Goal: Information Seeking & Learning: Learn about a topic

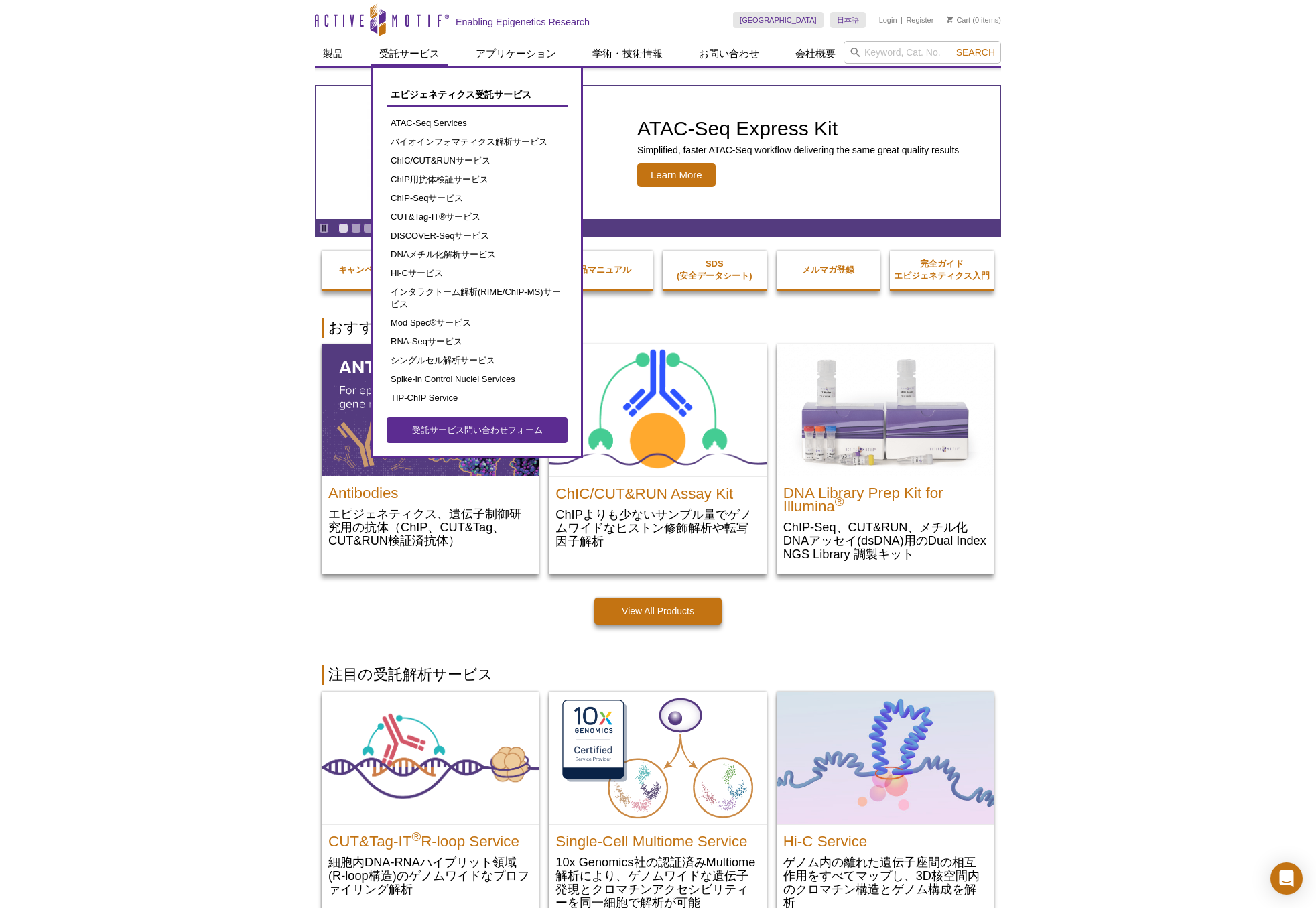
click at [399, 53] on link "受託サービス" at bounding box center [409, 53] width 76 height 25
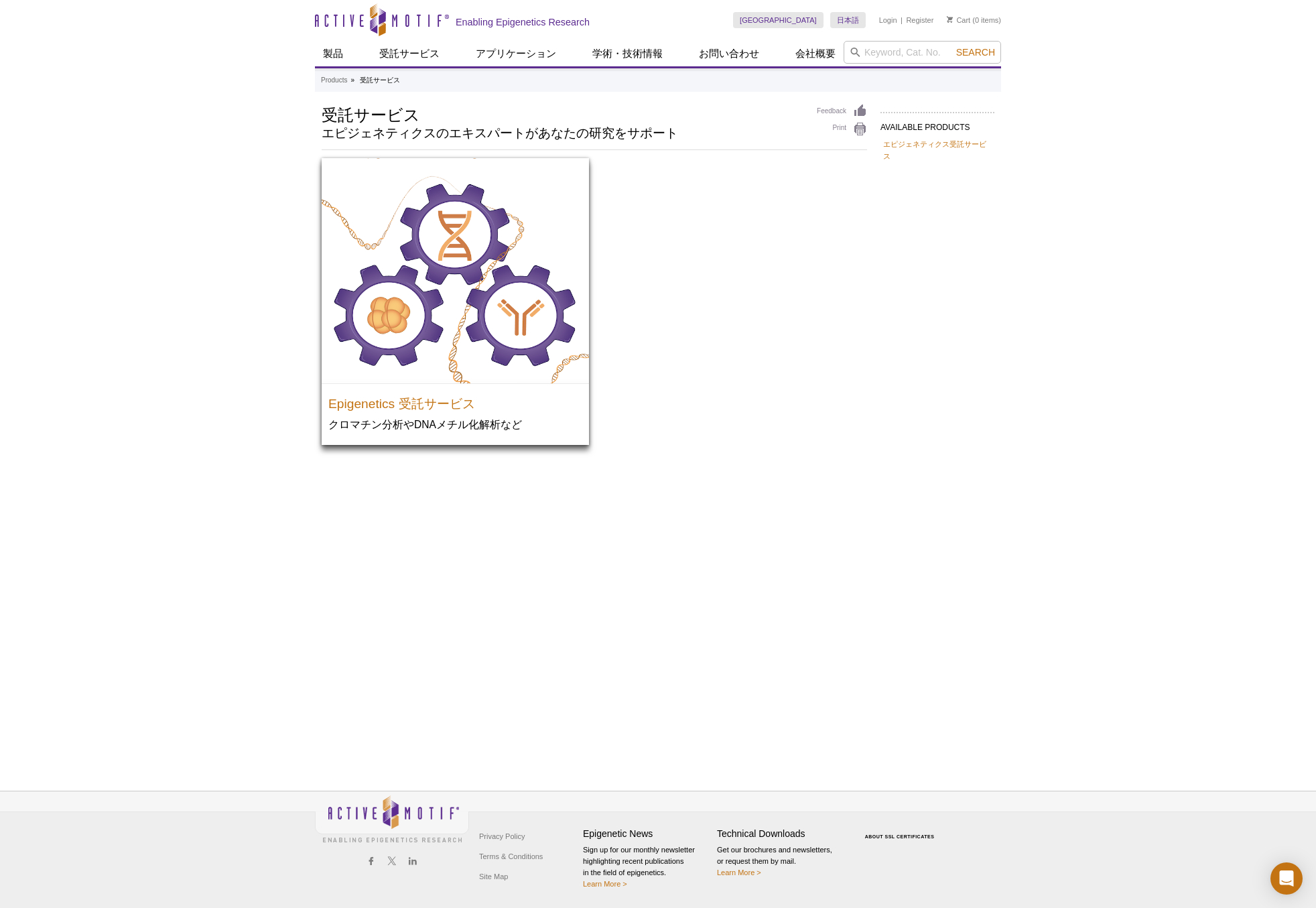
click at [426, 297] on img at bounding box center [455, 270] width 267 height 226
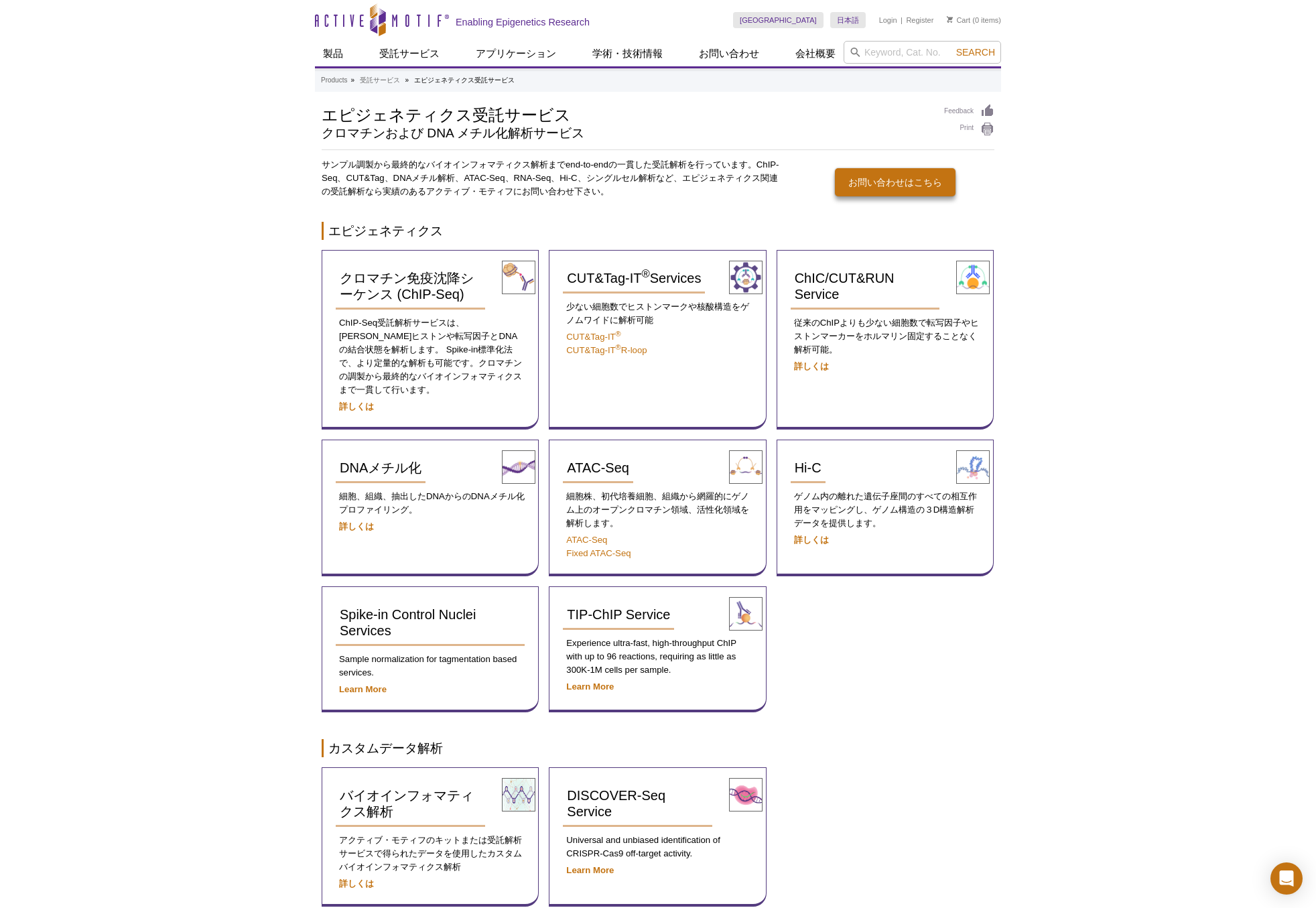
click at [357, 402] on strong "詳しくは" at bounding box center [356, 407] width 35 height 10
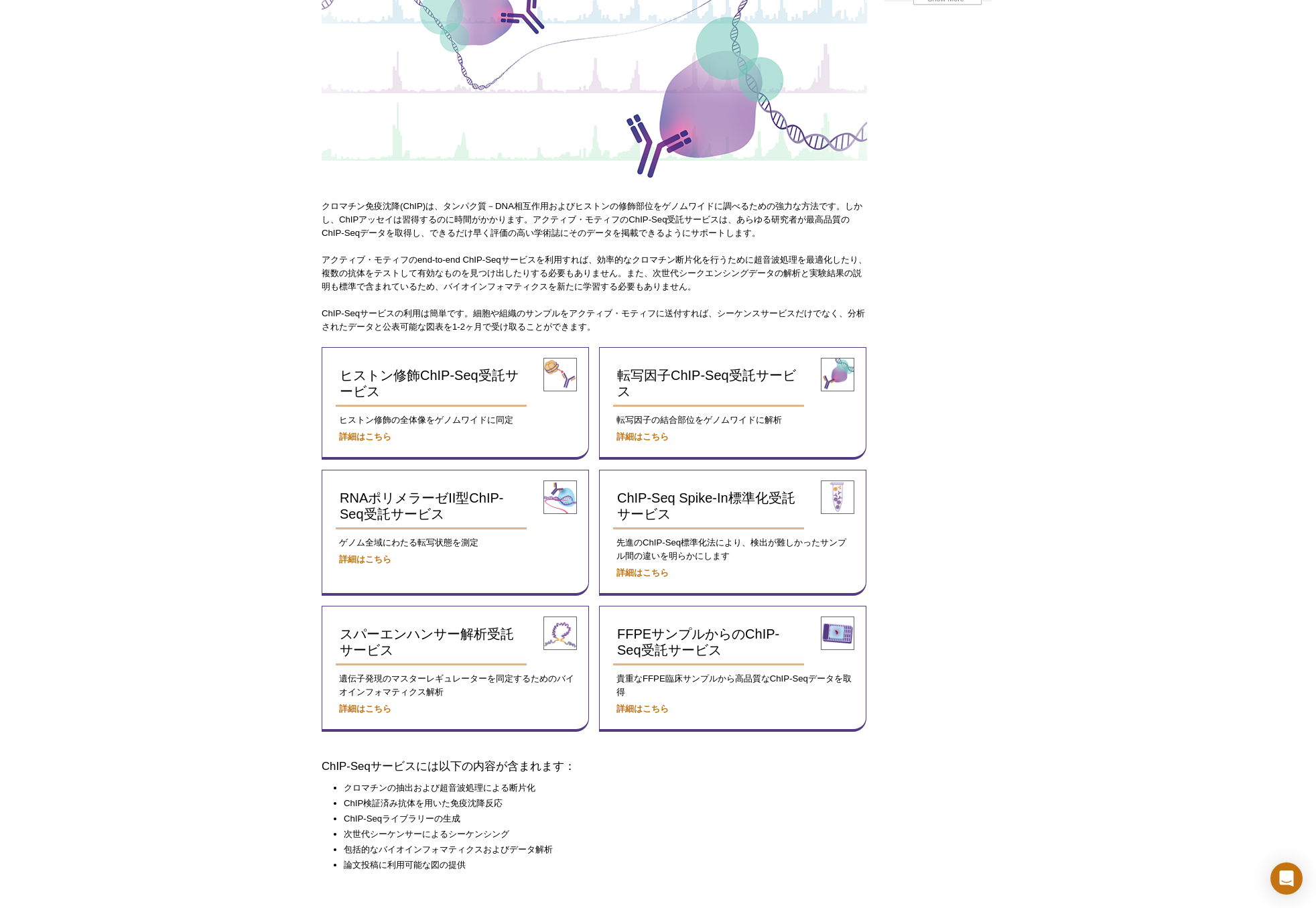
scroll to position [191, 0]
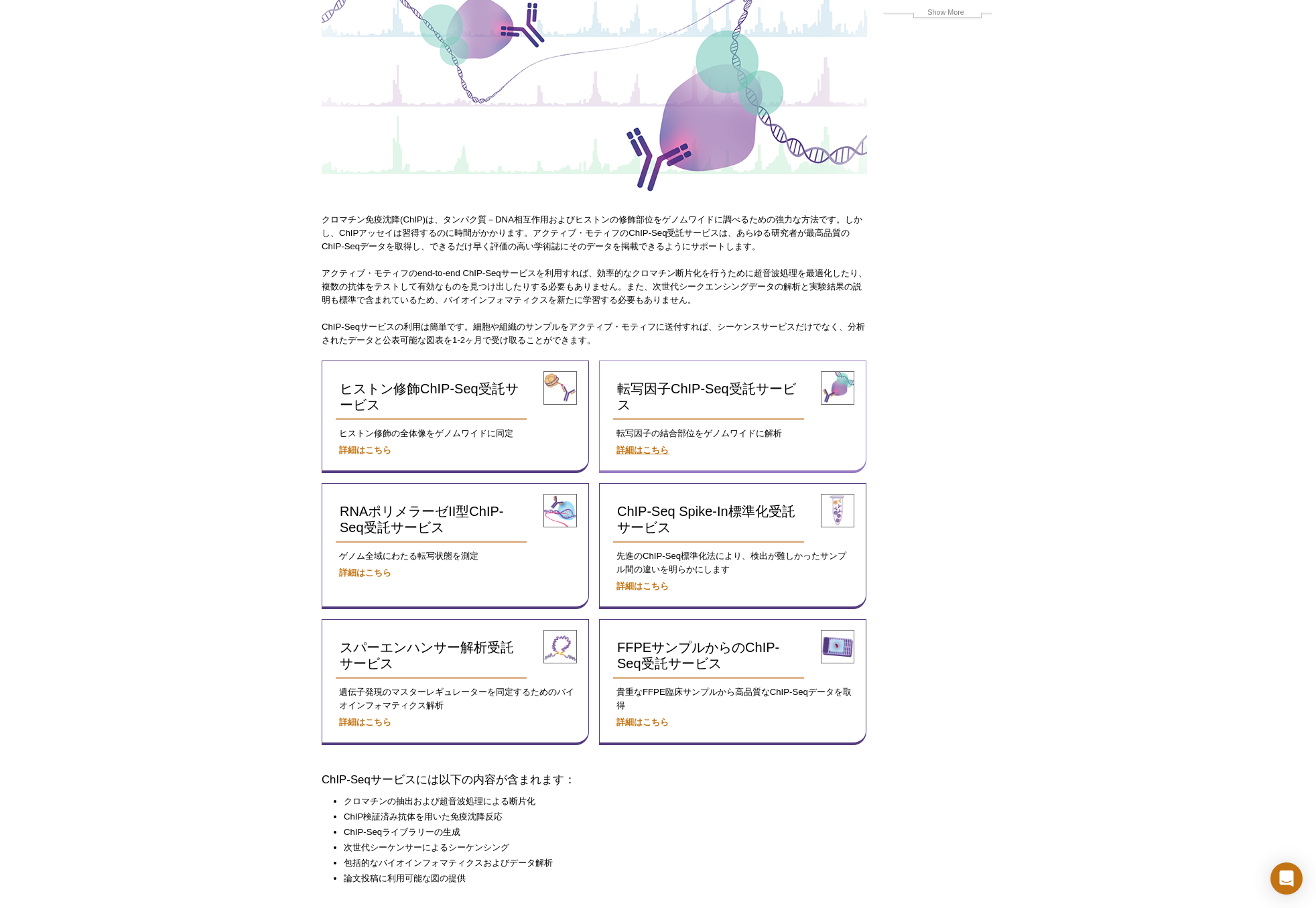
click at [659, 453] on strong "詳細はこちら" at bounding box center [643, 450] width 52 height 10
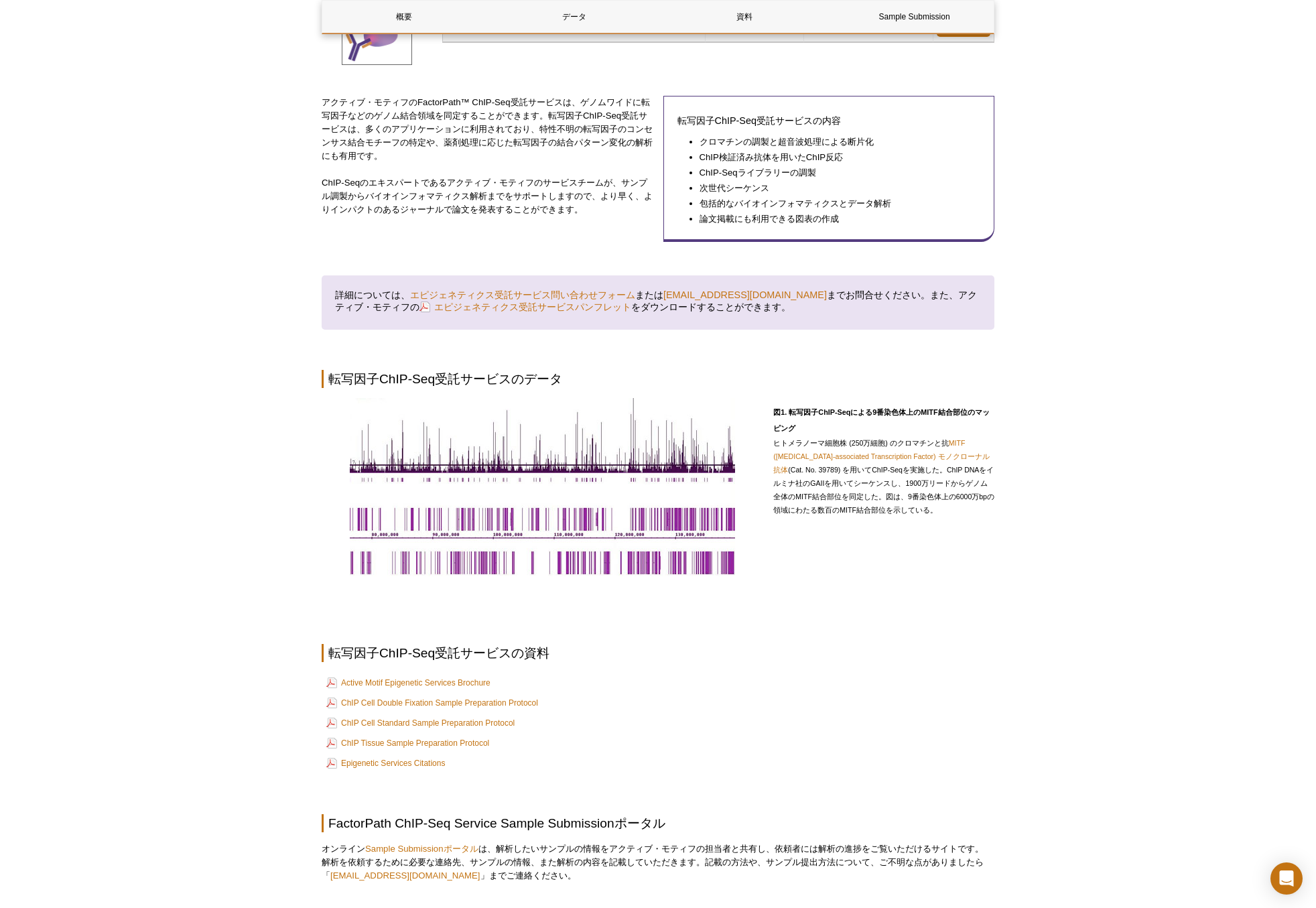
scroll to position [236, 0]
